Goal: Information Seeking & Learning: Understand process/instructions

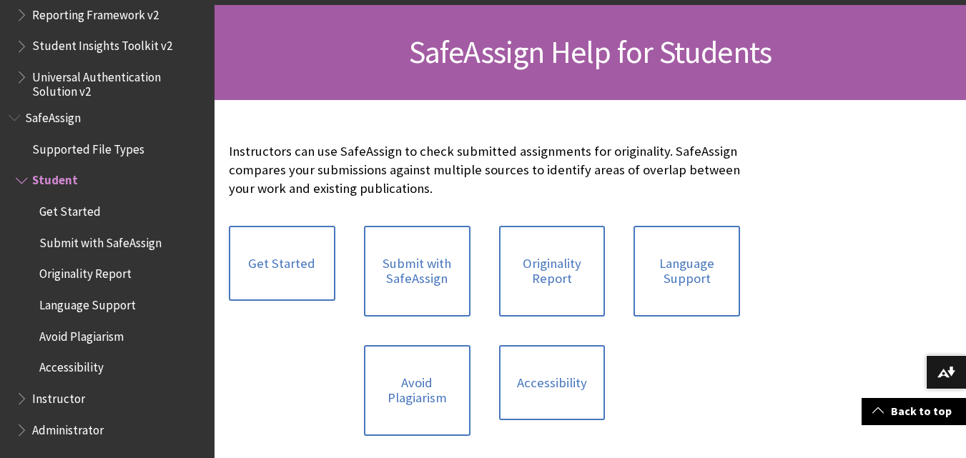
scroll to position [200, 0]
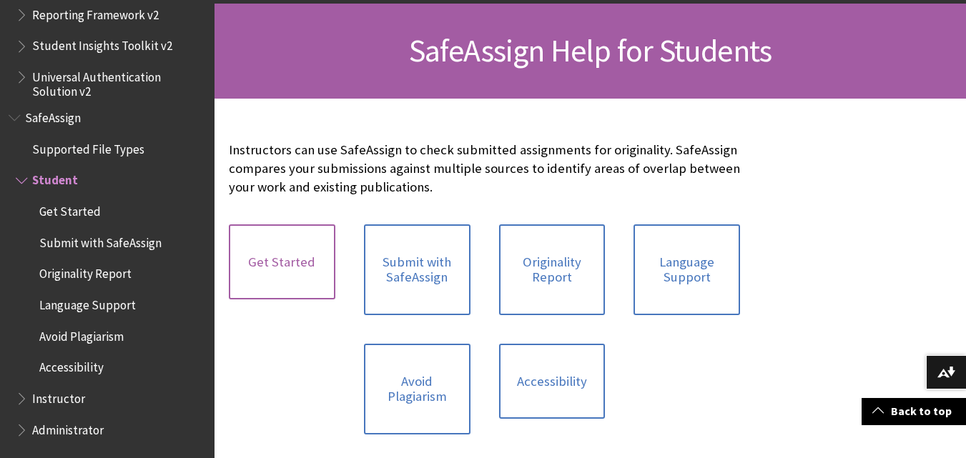
click at [282, 250] on link "Get Started" at bounding box center [282, 262] width 107 height 76
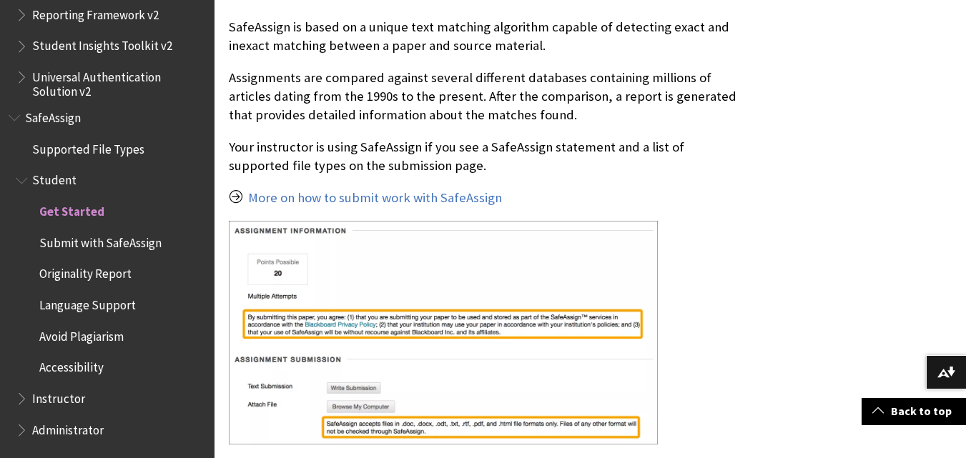
scroll to position [486, 0]
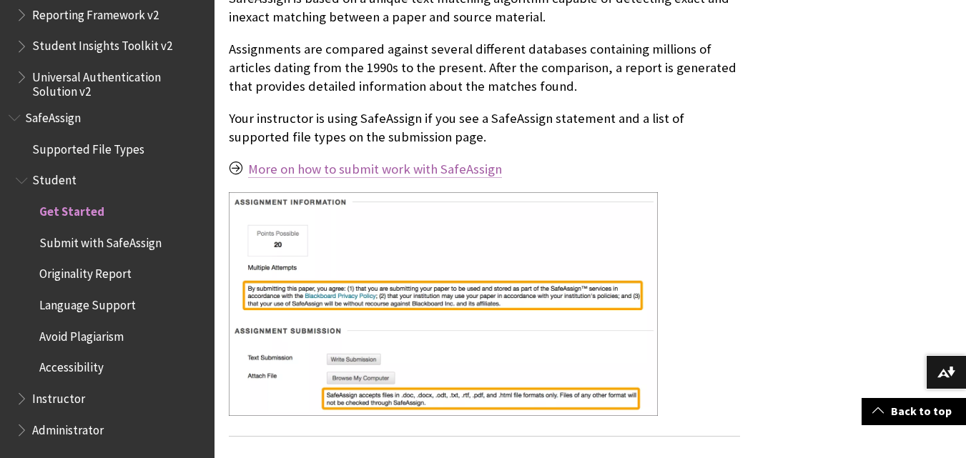
click at [395, 172] on link "More on how to submit work with SafeAssign" at bounding box center [375, 169] width 254 height 17
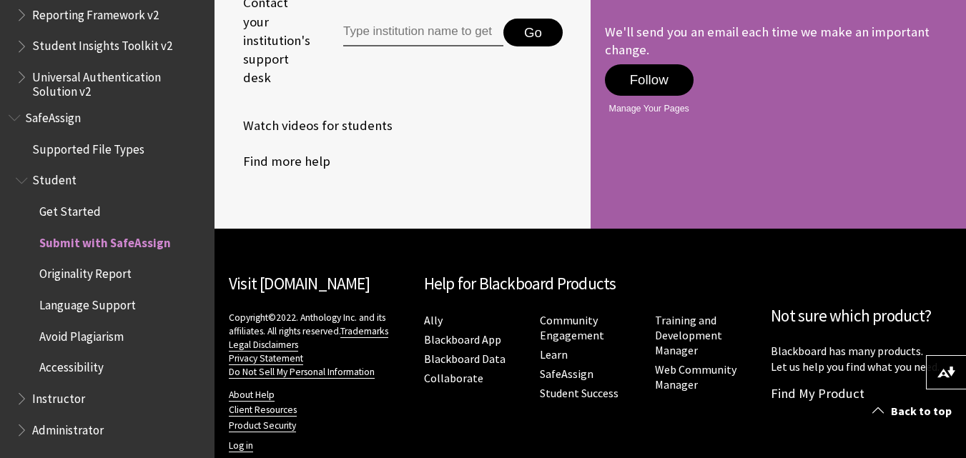
scroll to position [3705, 0]
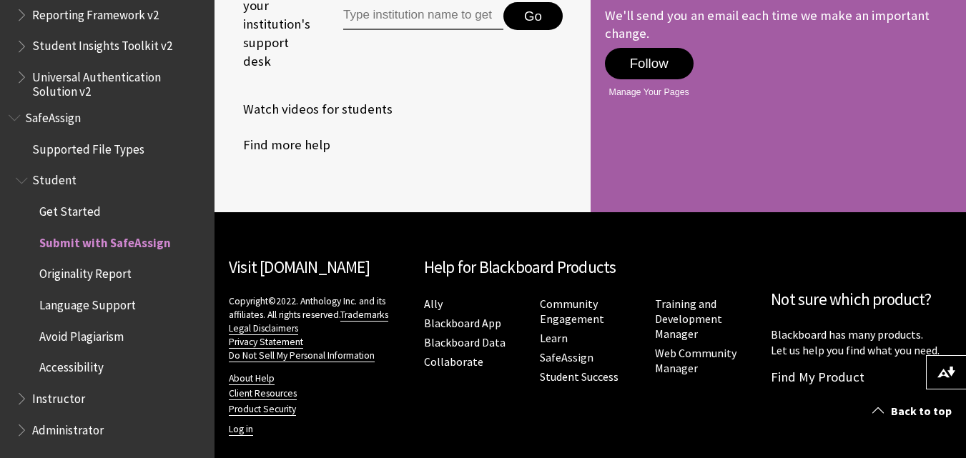
click at [73, 117] on span "SafeAssign" at bounding box center [53, 115] width 56 height 19
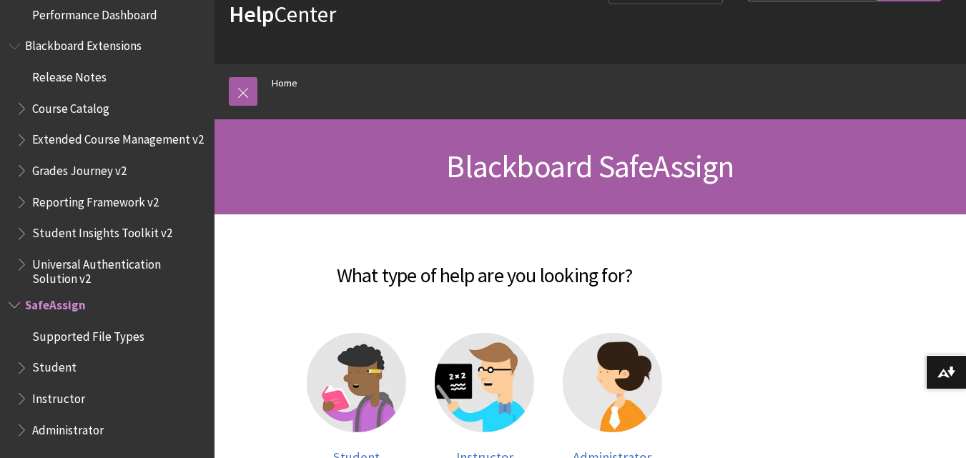
scroll to position [114, 0]
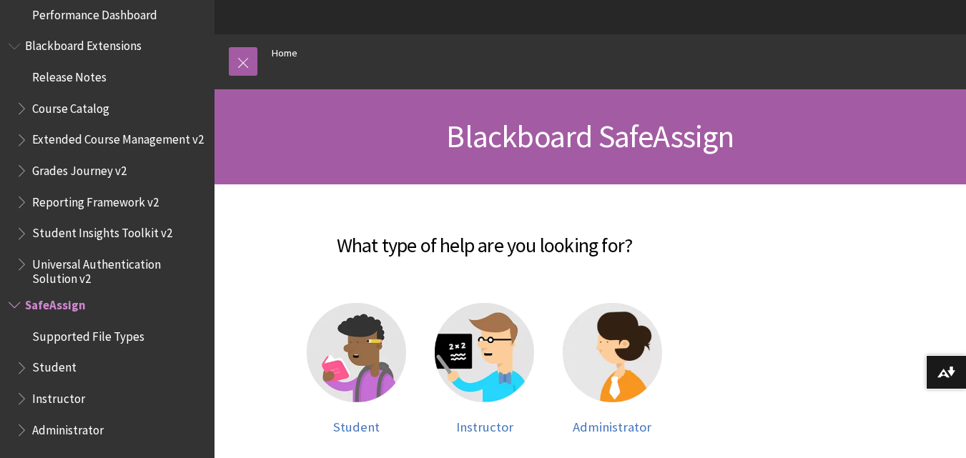
click at [185, 442] on span "Administrator" at bounding box center [111, 430] width 190 height 24
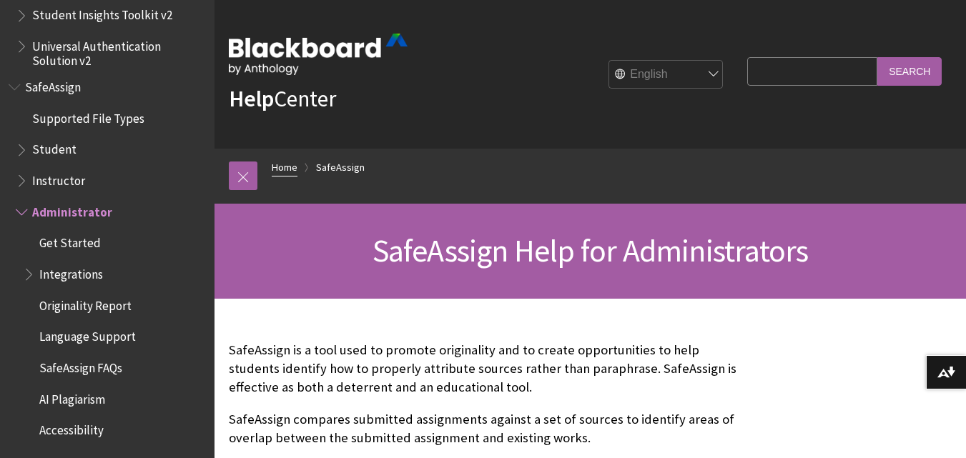
click at [294, 171] on link "Home" at bounding box center [285, 168] width 26 height 18
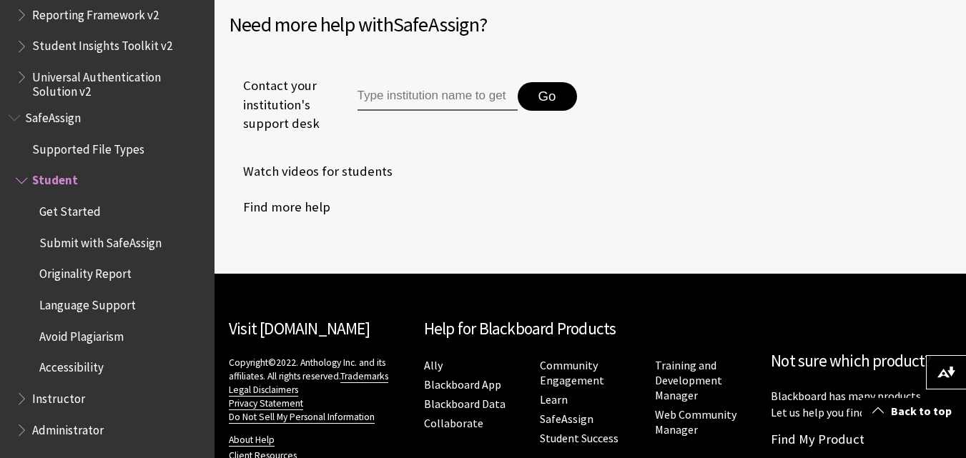
scroll to position [715, 0]
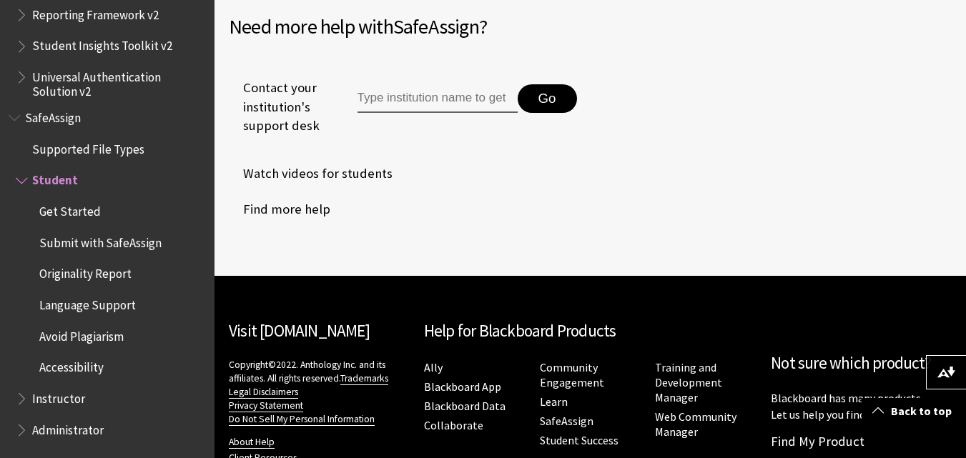
click at [451, 94] on input "Type institution name to get support" at bounding box center [437, 98] width 160 height 29
type input "university of pulaski tech"
click at [548, 100] on button "Go" at bounding box center [547, 98] width 59 height 29
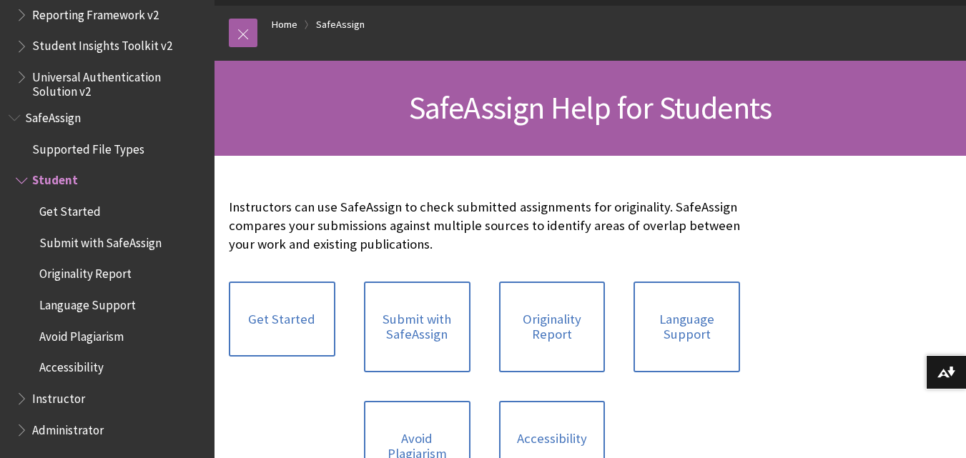
scroll to position [172, 0]
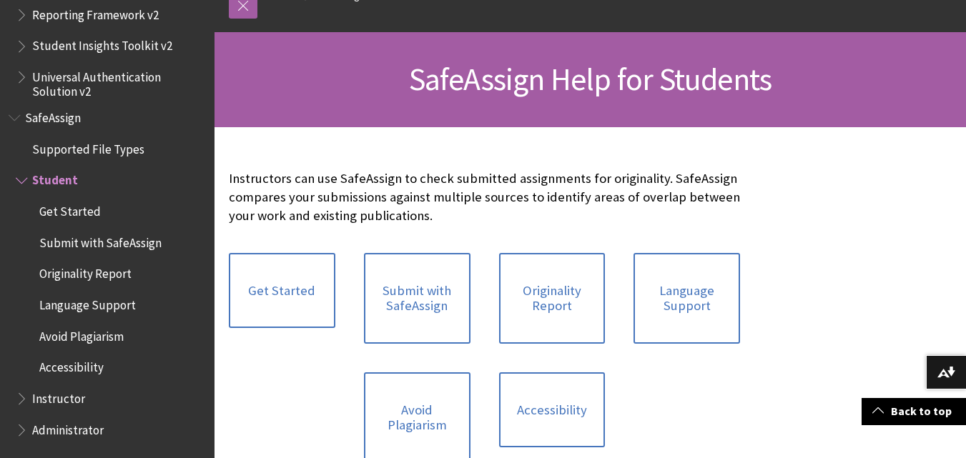
click at [69, 117] on span "SafeAssign" at bounding box center [53, 115] width 56 height 19
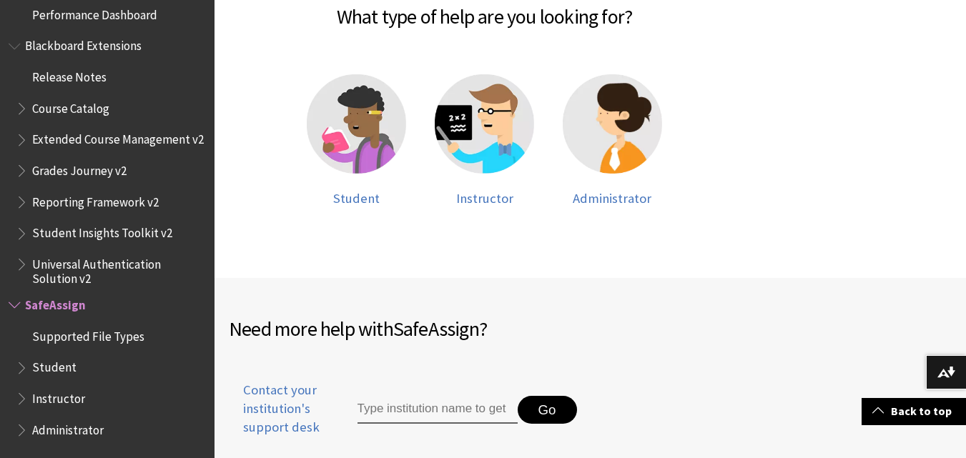
scroll to position [372, 0]
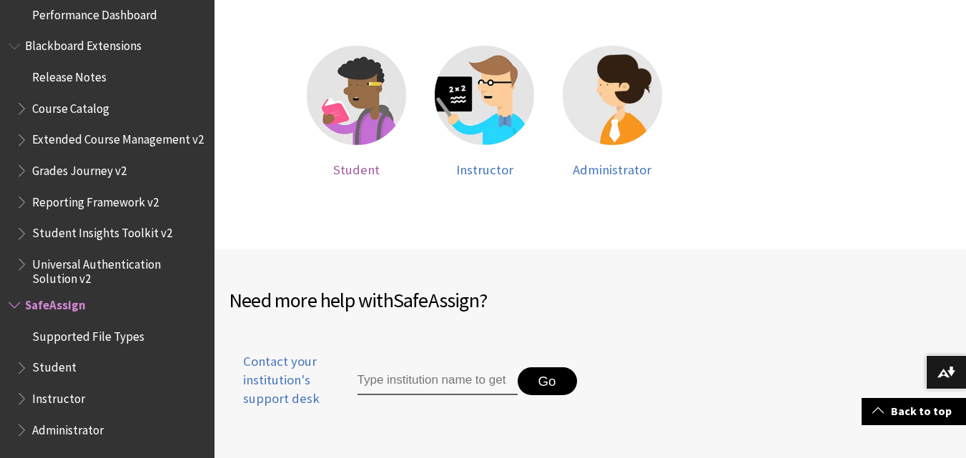
click at [374, 112] on img at bounding box center [356, 95] width 99 height 99
